Goal: Task Accomplishment & Management: Complete application form

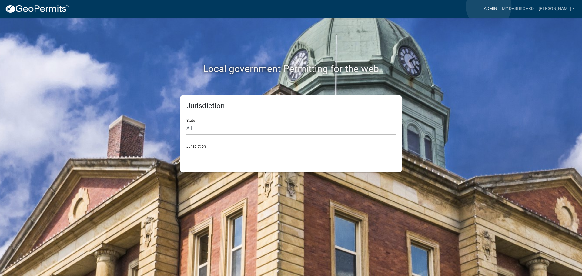
click at [489, 6] on link "Admin" at bounding box center [490, 9] width 18 height 12
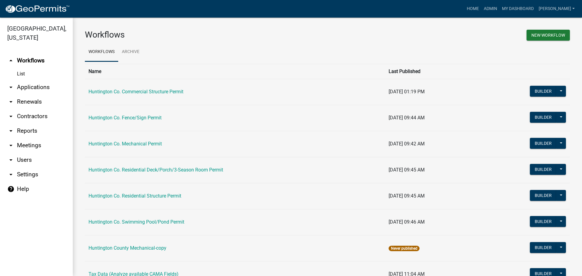
scroll to position [28, 0]
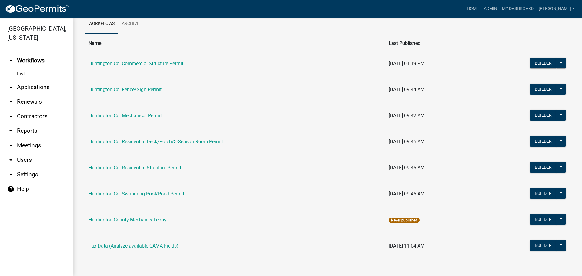
click at [140, 116] on link "Huntington Co. Mechanical Permit" at bounding box center [125, 116] width 73 height 6
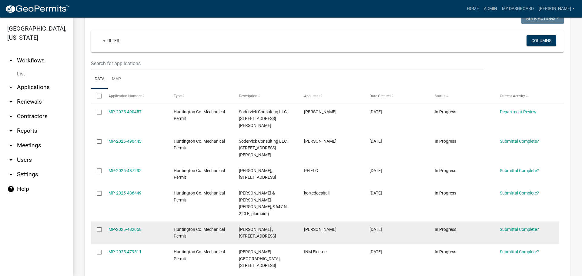
scroll to position [119, 0]
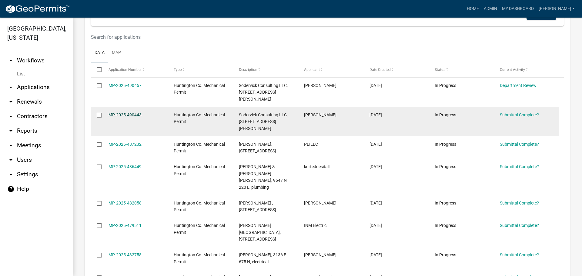
click at [130, 115] on link "MP-2025-490443" at bounding box center [125, 114] width 33 height 5
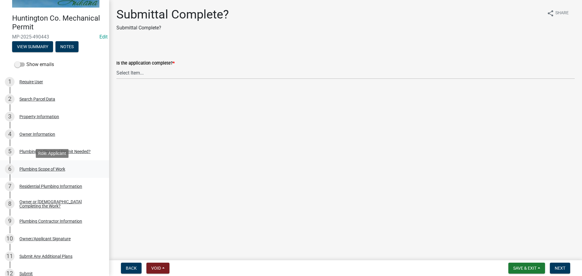
scroll to position [30, 0]
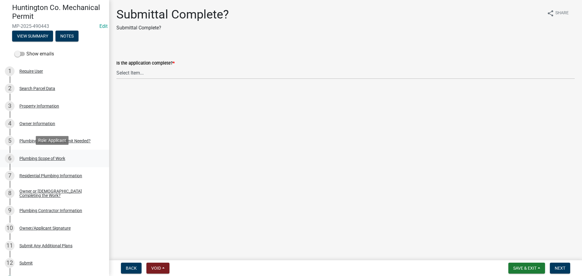
click at [45, 156] on div "Plumbing Scope of Work" at bounding box center [42, 158] width 46 height 4
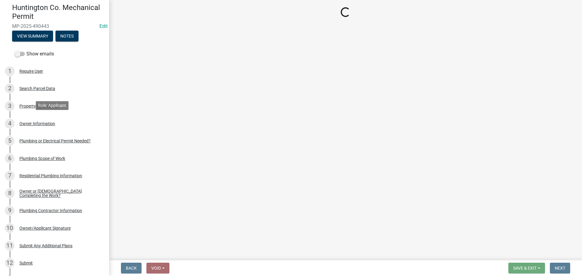
select select "1cfdeaf2-260c-4e77-b9fc-ea45df1bae57"
select select "0405a9c2-6f43-4f80-a7d2-d06340e14189"
select select "736e6d53-cbaf-4783-a261-223333e881d4"
select select "b92bc407-a990-4713-b4f6-a575aa6de472"
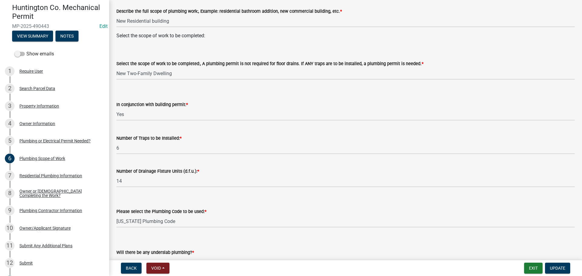
scroll to position [0, 0]
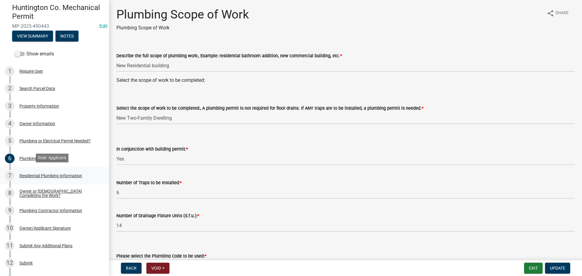
click at [52, 174] on div "Residential Plumbing Information" at bounding box center [50, 176] width 63 height 4
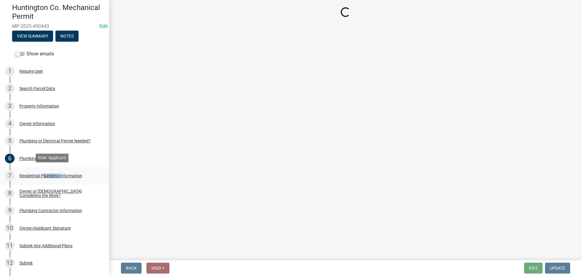
click at [52, 174] on div "Residential Plumbing Information" at bounding box center [50, 176] width 63 height 4
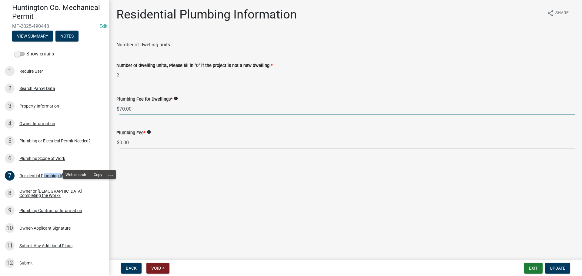
click at [124, 107] on input "70.00" at bounding box center [346, 109] width 455 height 12
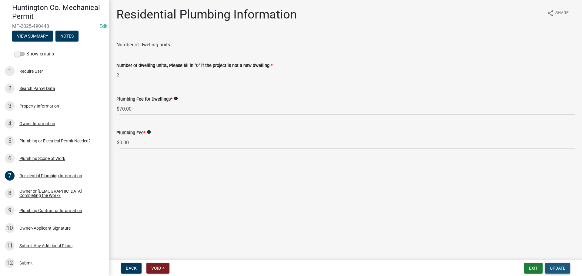
click at [557, 268] on span "Update" at bounding box center [557, 268] width 15 height 5
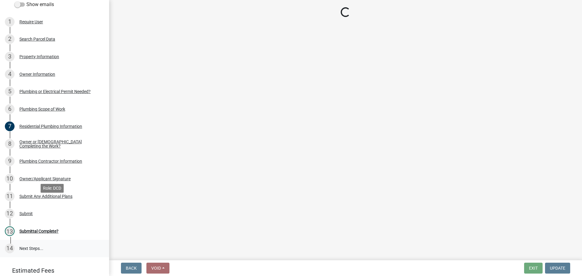
scroll to position [116, 0]
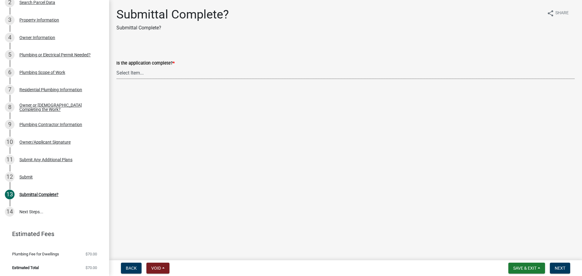
click at [135, 77] on select "Select Item... Yes No" at bounding box center [345, 73] width 458 height 12
click at [116, 67] on select "Select Item... Yes No" at bounding box center [345, 73] width 458 height 12
select select "1782a9c7-7323-4da6-ac5b-f89a69a3d723"
click at [556, 268] on span "Next" at bounding box center [560, 268] width 11 height 5
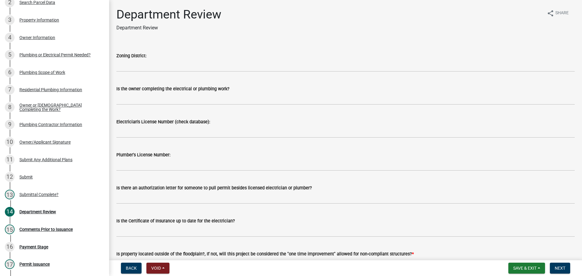
click at [139, 72] on wm-data-entity-input "Zoning District:" at bounding box center [345, 60] width 458 height 33
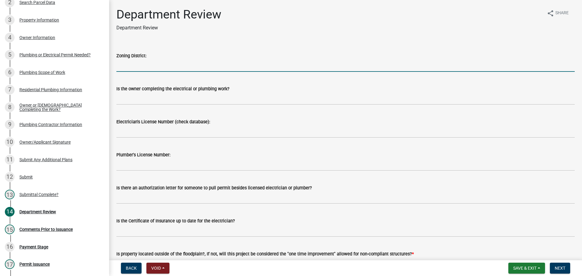
click at [139, 66] on input "Zoning District:" at bounding box center [345, 65] width 458 height 12
type input "GB"
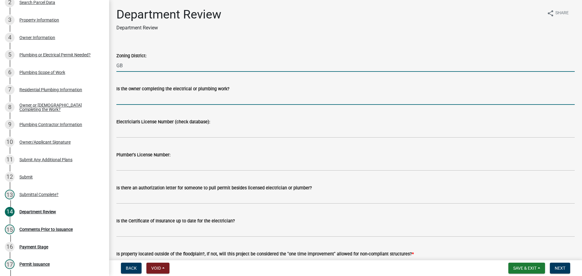
click at [163, 94] on input "Is the owner completing the electrical or plumbing work?" at bounding box center [345, 98] width 458 height 12
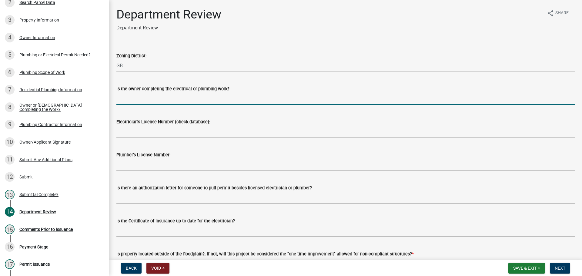
type input "Contractor"
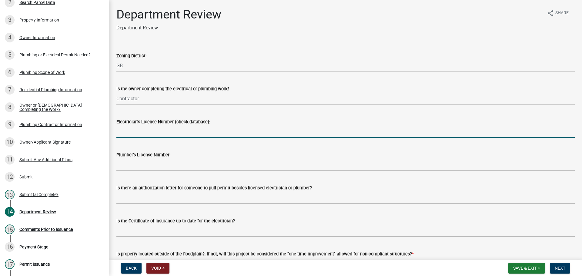
click at [146, 133] on input "Electrician's License Number (check database):" at bounding box center [345, 132] width 458 height 12
type input "NA"
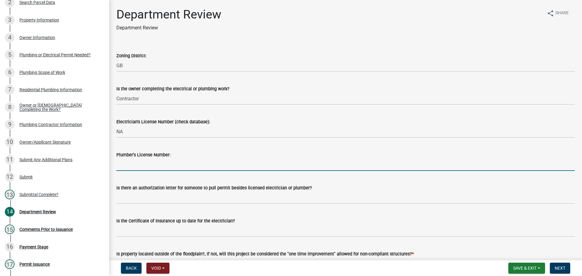
click at [136, 168] on input "Plumber's License Number:" at bounding box center [345, 165] width 458 height 12
type input "PC1200029"
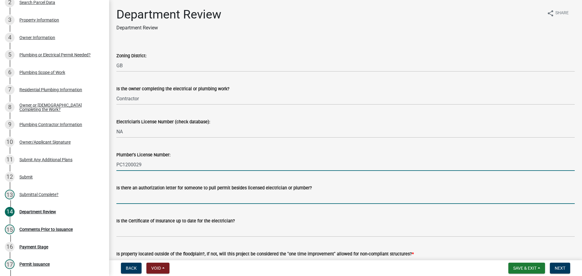
click at [125, 198] on input "Is there an authorization letter for someone to pull permit besides licensed el…" at bounding box center [345, 198] width 458 height 12
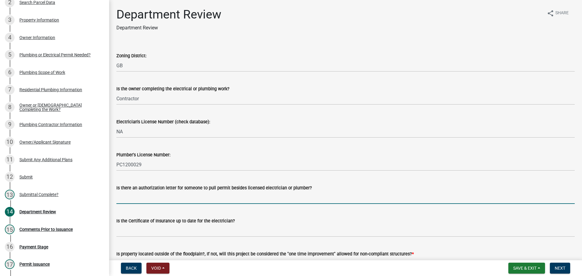
type input "NA"
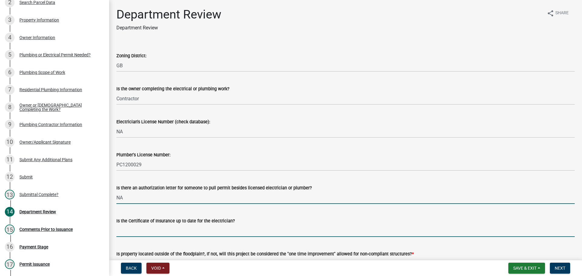
click at [149, 227] on input "Is the Certificate of Insurance up to date for the electrician?" at bounding box center [345, 231] width 458 height 12
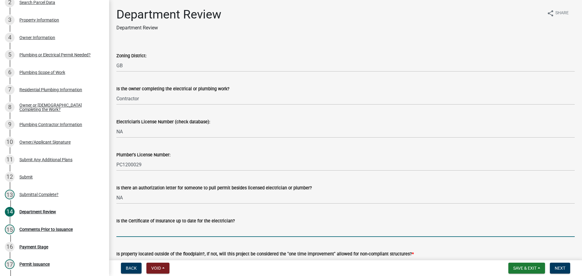
type input "NA"
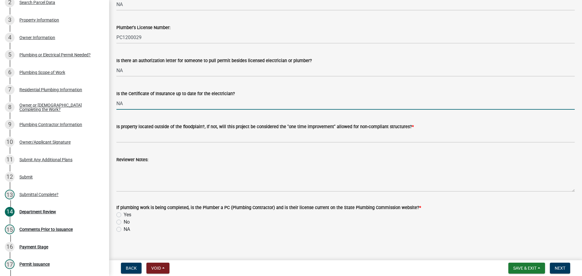
scroll to position [132, 0]
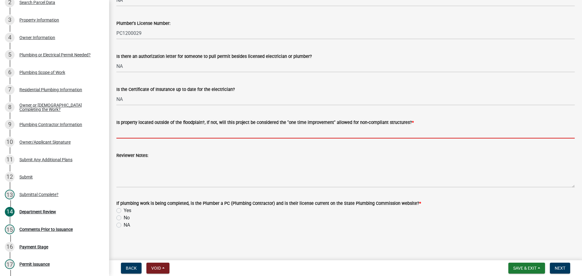
click at [134, 131] on input "Is property located outside of the floodplain?, If not, will this project be co…" at bounding box center [345, 132] width 458 height 12
type input "Yes"
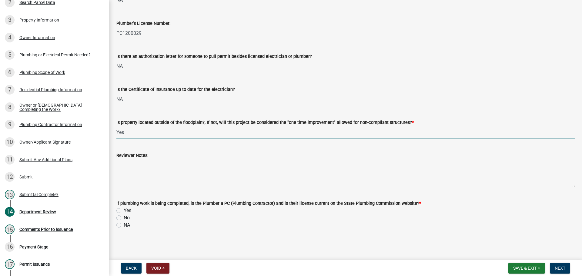
click at [124, 211] on label "Yes" at bounding box center [128, 210] width 8 height 7
click at [124, 211] on input "Yes" at bounding box center [126, 209] width 4 height 4
radio input "true"
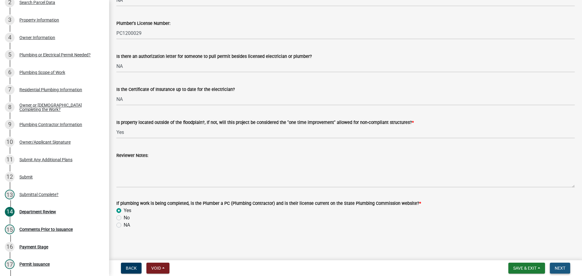
click at [561, 266] on span "Next" at bounding box center [560, 268] width 11 height 5
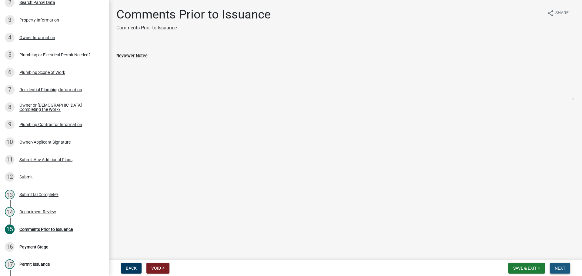
click at [559, 270] on span "Next" at bounding box center [560, 268] width 11 height 5
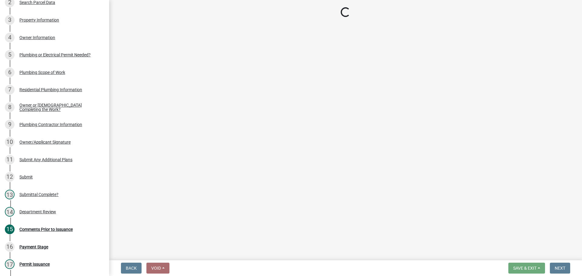
select select "3: 3"
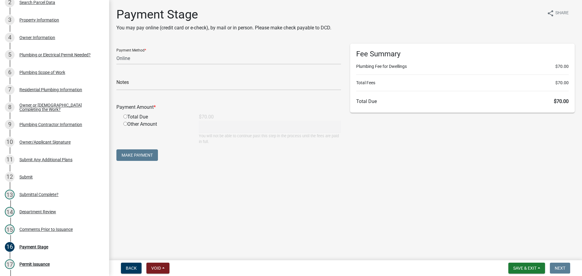
click at [125, 116] on input "radio" at bounding box center [125, 117] width 4 height 4
radio input "true"
type input "70"
click at [137, 59] on select "Credit Card POS Check Cash Online" at bounding box center [228, 58] width 225 height 12
select select "0: 2"
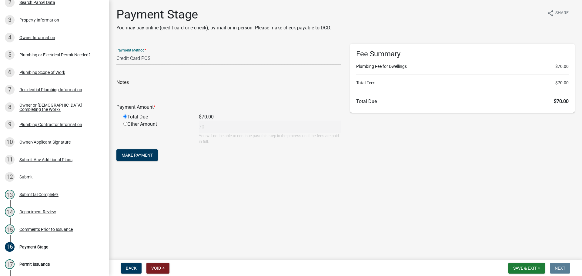
click at [116, 52] on select "Credit Card POS Check Cash Online" at bounding box center [228, 58] width 225 height 12
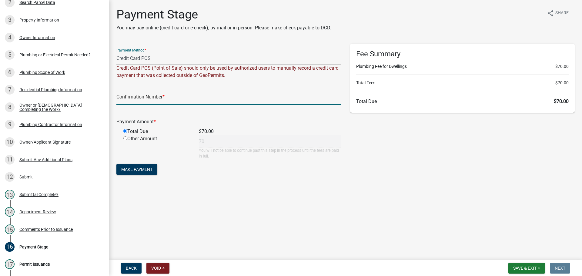
click at [133, 97] on input "text" at bounding box center [228, 98] width 225 height 12
type input "009588"
drag, startPoint x: 130, startPoint y: 169, endPoint x: 161, endPoint y: 165, distance: 30.5
click at [130, 168] on span "Make Payment" at bounding box center [136, 169] width 31 height 5
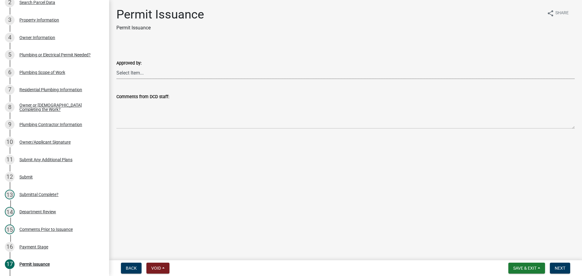
click at [122, 71] on select "Select Item... [PERSON_NAME] [PERSON_NAME] [PERSON_NAME] [PERSON_NAME]" at bounding box center [345, 73] width 458 height 12
click at [116, 67] on select "Select Item... [PERSON_NAME] [PERSON_NAME] [PERSON_NAME] [PERSON_NAME]" at bounding box center [345, 73] width 458 height 12
select select "d357d7a0-5459-498b-82f4-2a32cb0e80c7"
click at [557, 267] on span "Next" at bounding box center [560, 268] width 11 height 5
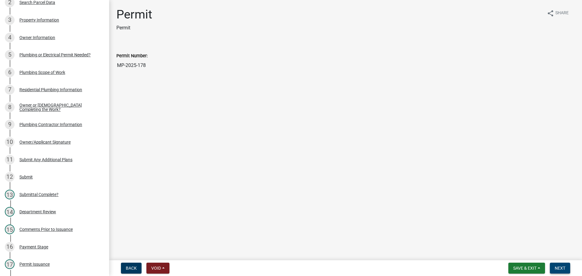
click at [556, 264] on button "Next" at bounding box center [560, 268] width 20 height 11
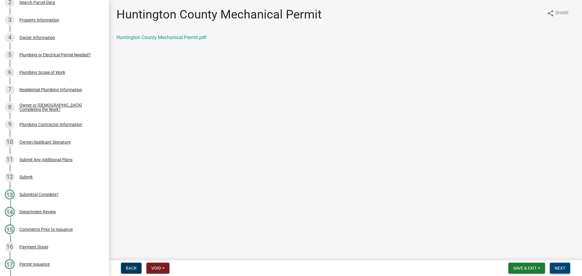
click at [564, 267] on span "Next" at bounding box center [560, 268] width 11 height 5
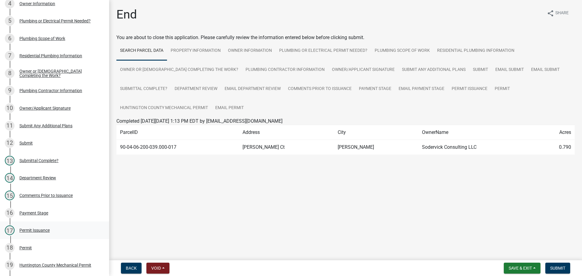
scroll to position [207, 0]
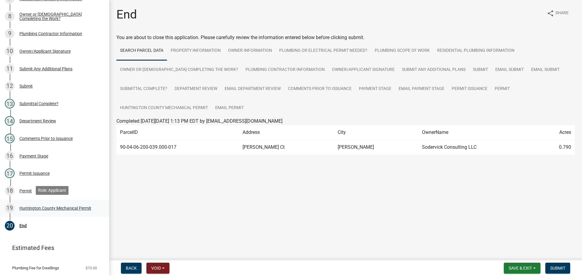
click at [45, 206] on div "Huntington County Mechanical Permit" at bounding box center [55, 208] width 72 height 4
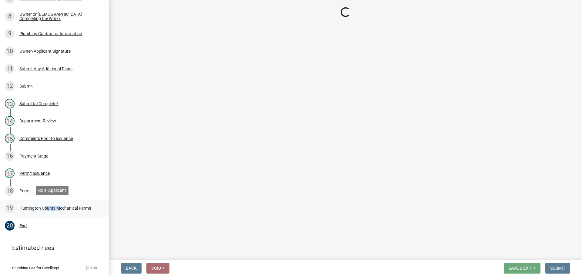
click at [45, 206] on div "Huntington County Mechanical Permit" at bounding box center [55, 208] width 72 height 4
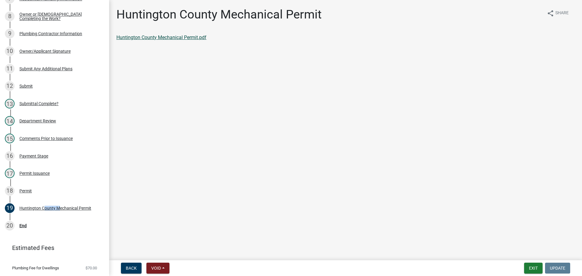
click at [172, 39] on link "Huntington County Mechanical Permit.pdf" at bounding box center [161, 38] width 90 height 6
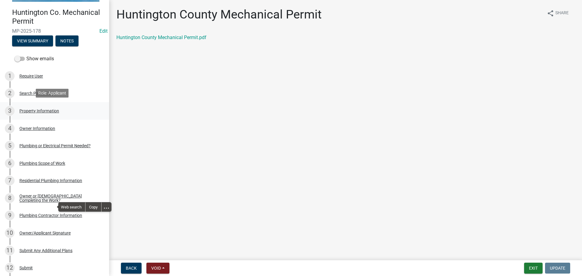
click at [32, 109] on div "Property Information" at bounding box center [39, 111] width 40 height 4
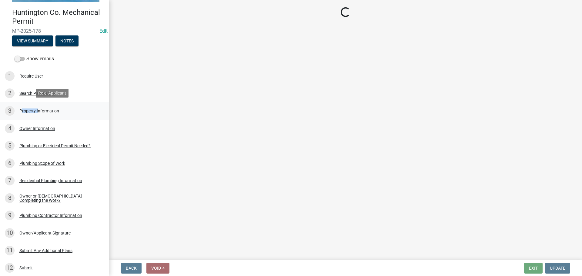
click at [32, 109] on div "Property Information" at bounding box center [39, 111] width 40 height 4
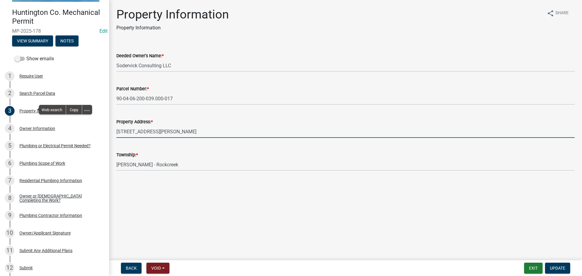
click at [164, 131] on input "[STREET_ADDRESS][PERSON_NAME]" at bounding box center [345, 132] width 458 height 12
type input "[STREET_ADDRESS][PERSON_NAME][US_STATE]"
click at [560, 267] on span "Update" at bounding box center [557, 268] width 15 height 5
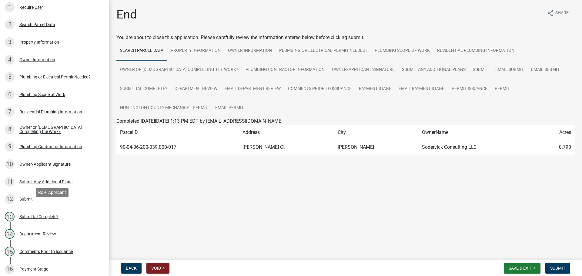
scroll to position [221, 0]
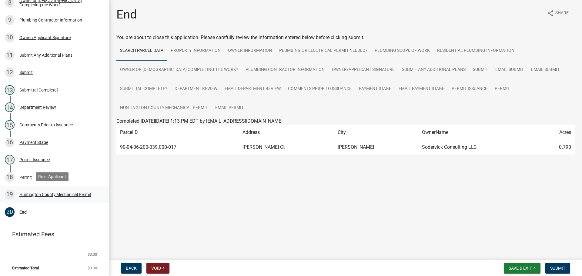
click at [42, 195] on div "Huntington County Mechanical Permit" at bounding box center [55, 195] width 72 height 4
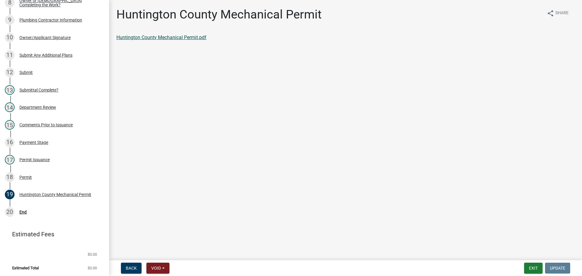
click at [177, 37] on link "Huntington County Mechanical Permit.pdf" at bounding box center [161, 38] width 90 height 6
